Goal: Task Accomplishment & Management: Manage account settings

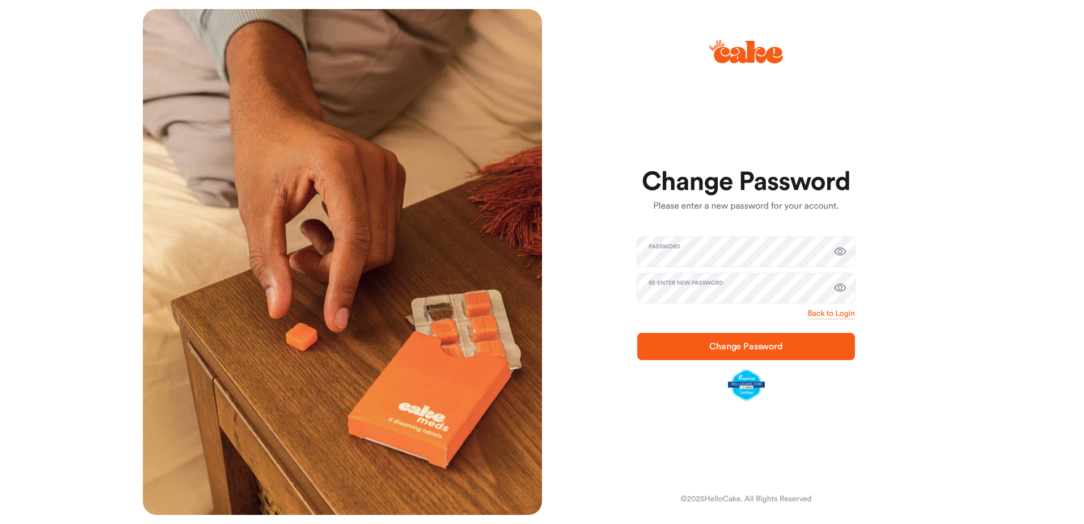
click at [755, 340] on span "Change Password" at bounding box center [745, 347] width 181 height 14
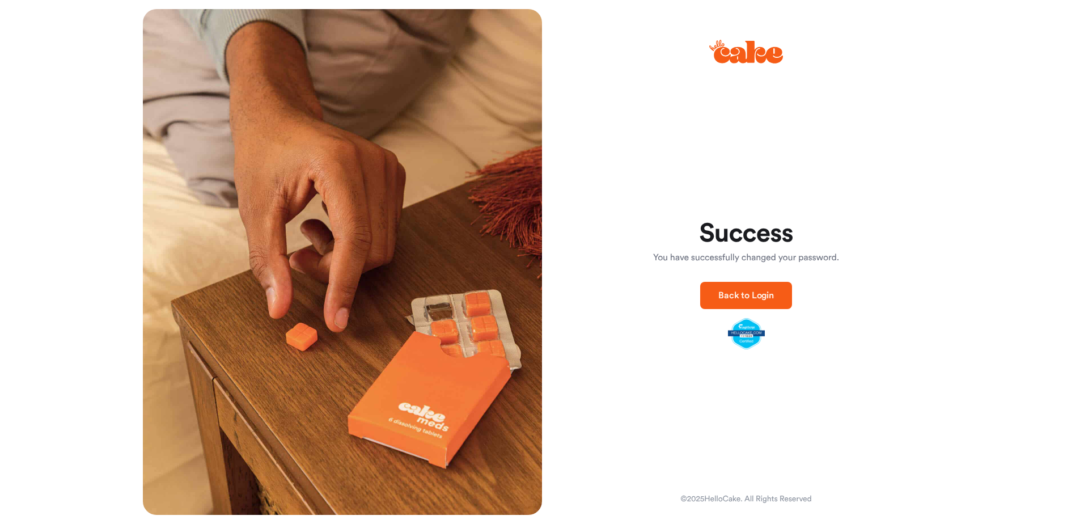
click at [742, 290] on span "Back to Login" at bounding box center [746, 296] width 56 height 14
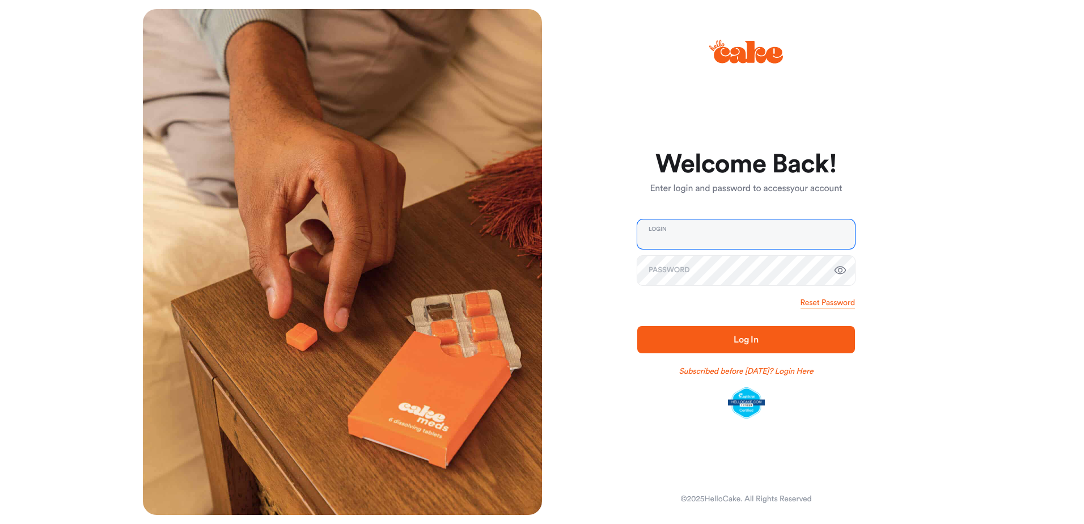
click at [726, 239] on input "email" at bounding box center [746, 233] width 218 height 29
type input "**********"
click at [715, 338] on span "Log In" at bounding box center [745, 340] width 181 height 14
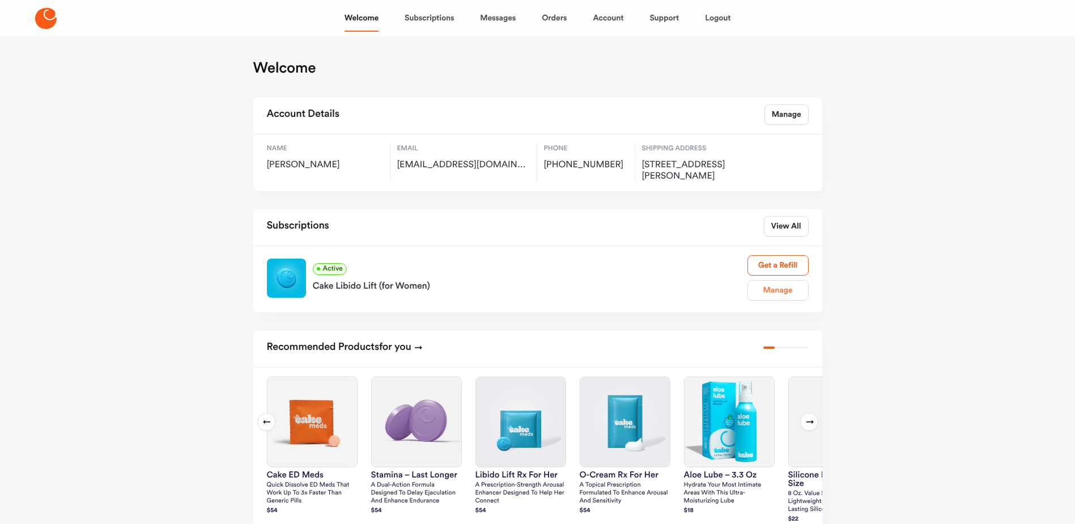
click at [768, 292] on link "Manage" at bounding box center [778, 290] width 61 height 20
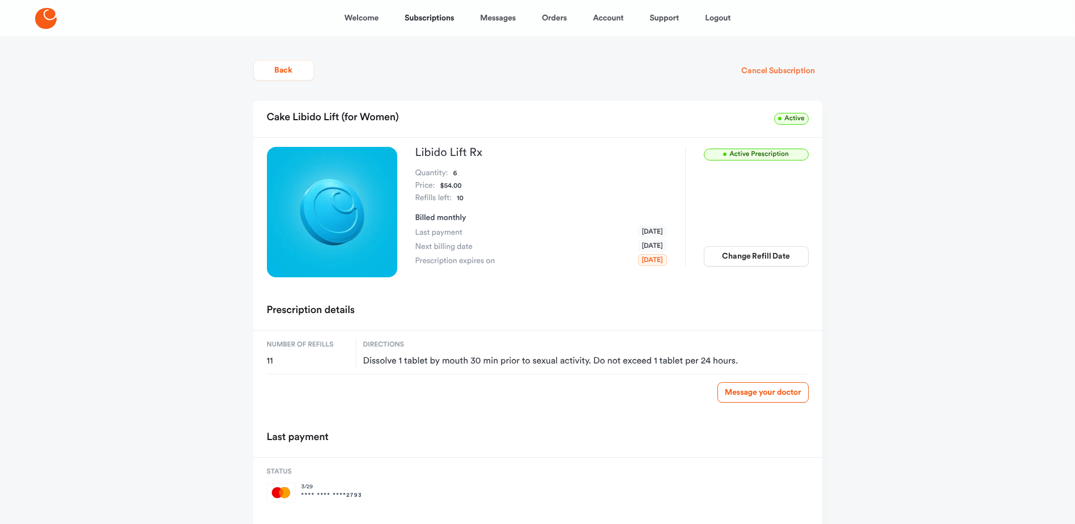
click at [801, 69] on button "Cancel Subscription" at bounding box center [778, 71] width 88 height 20
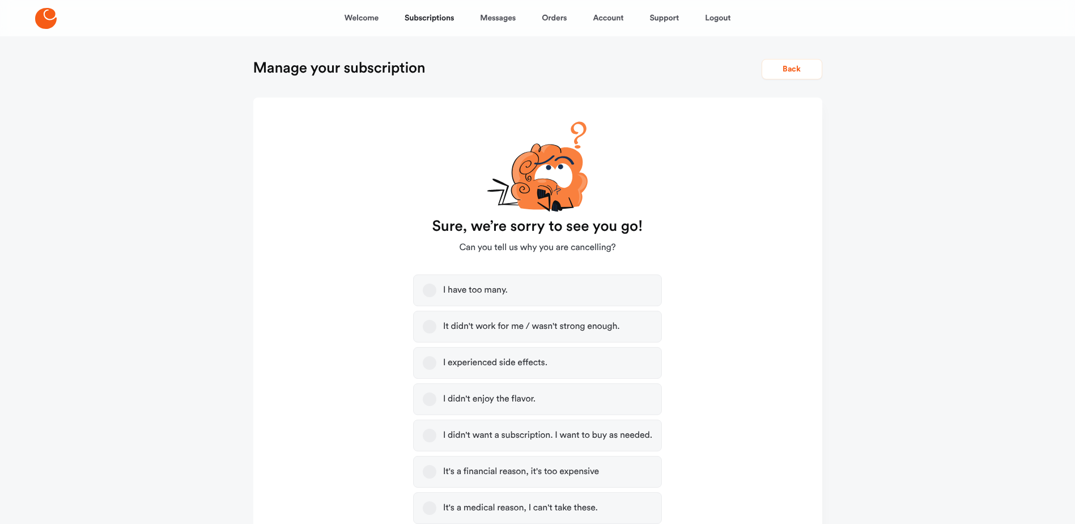
click at [430, 326] on button "It didn't work for me / wasn't strong enough." at bounding box center [430, 327] width 14 height 14
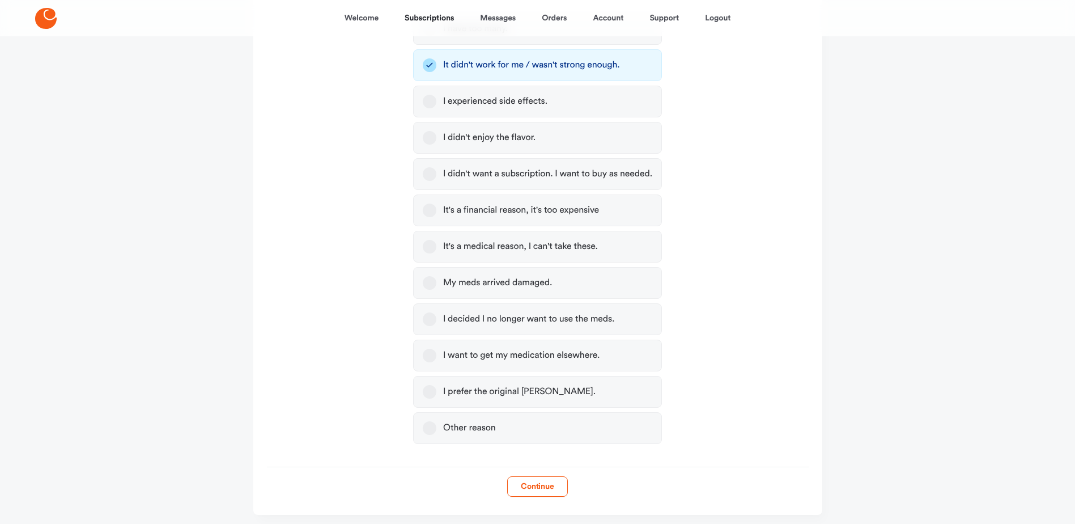
scroll to position [298, 0]
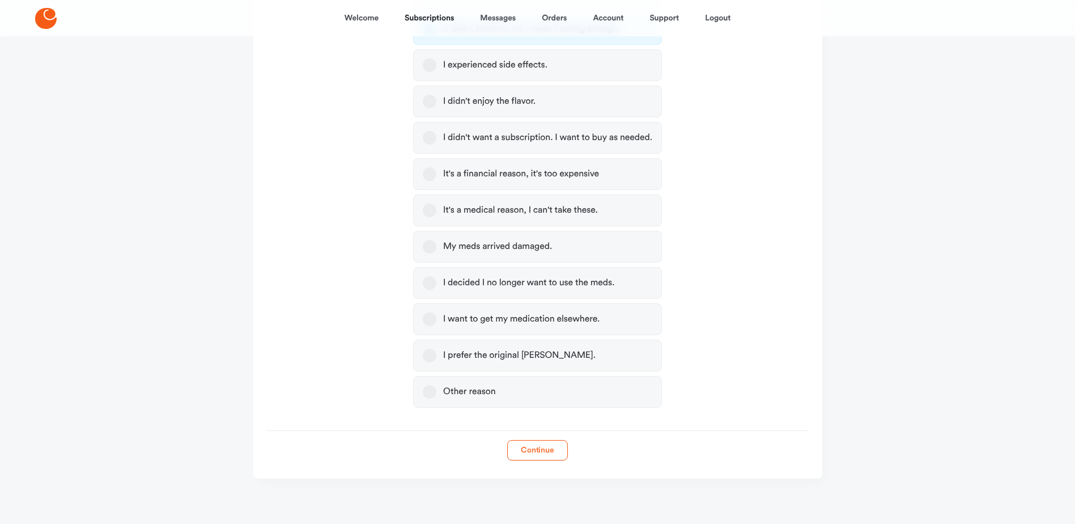
click at [526, 448] on button "Continue" at bounding box center [537, 450] width 61 height 20
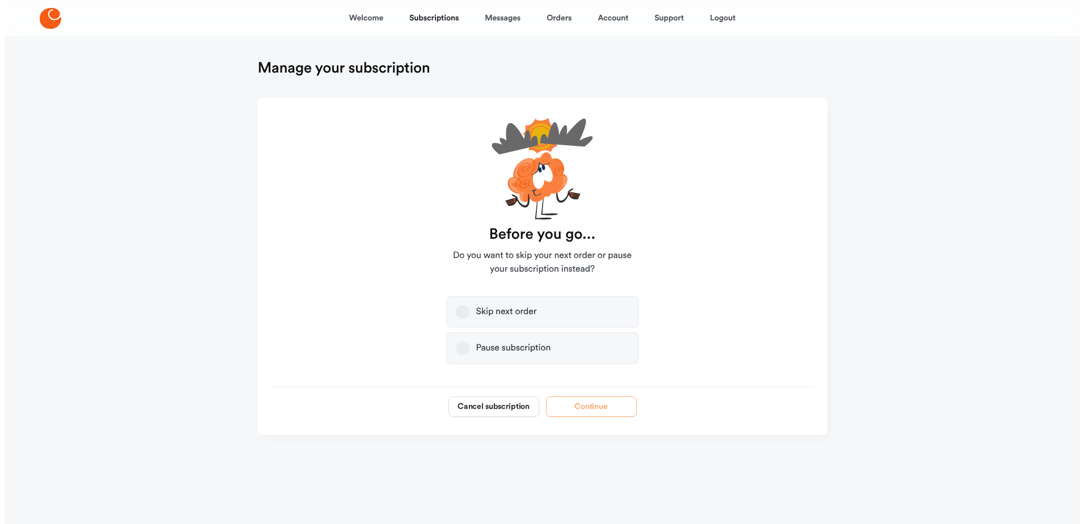
scroll to position [0, 0]
click at [488, 402] on button "Cancel subscription" at bounding box center [493, 406] width 91 height 20
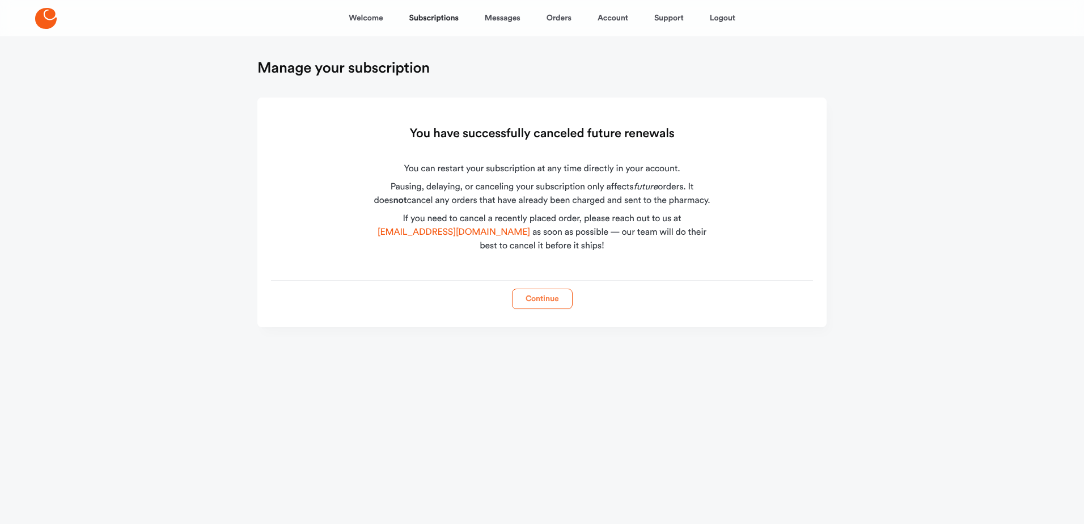
click at [544, 290] on button "Continue" at bounding box center [542, 299] width 61 height 20
